Goal: Task Accomplishment & Management: Manage account settings

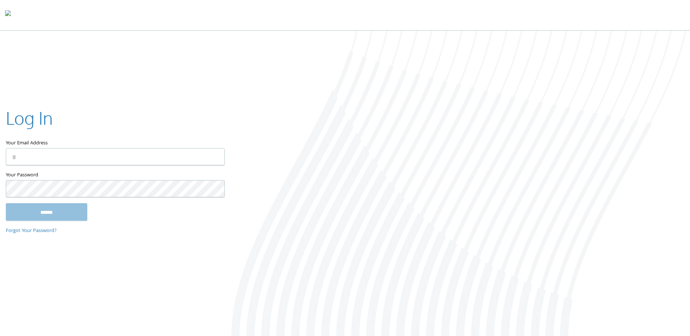
type input "**********"
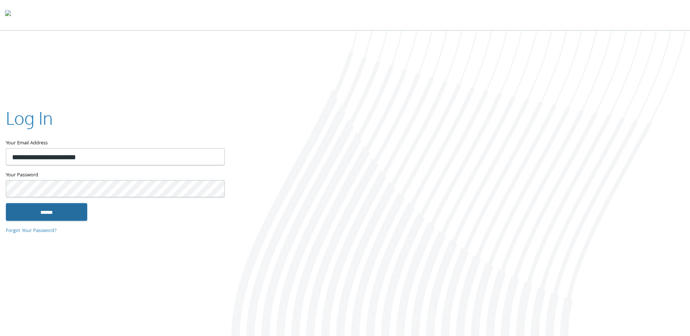
click at [54, 214] on input "******" at bounding box center [46, 211] width 81 height 17
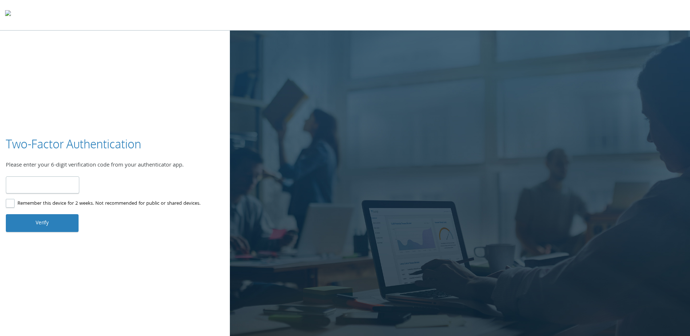
type input "******"
